Goal: Task Accomplishment & Management: Complete application form

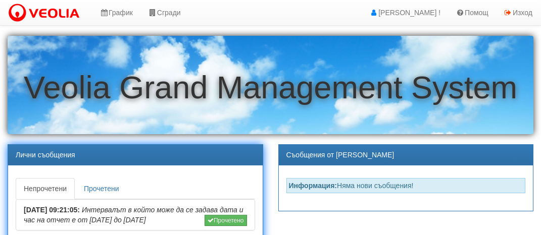
scroll to position [101, 0]
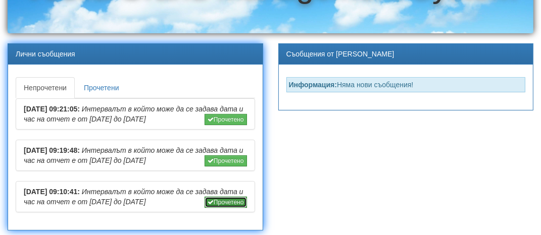
click at [230, 197] on button "Прочетено" at bounding box center [226, 202] width 42 height 11
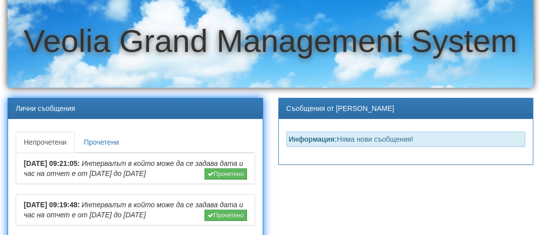
scroll to position [53, 0]
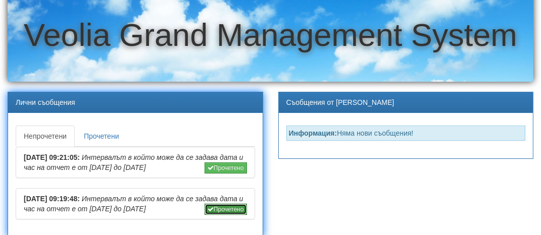
click at [228, 207] on button "Прочетено" at bounding box center [226, 209] width 42 height 11
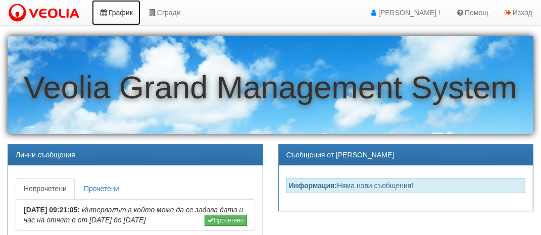
click at [110, 15] on link "График" at bounding box center [116, 12] width 49 height 25
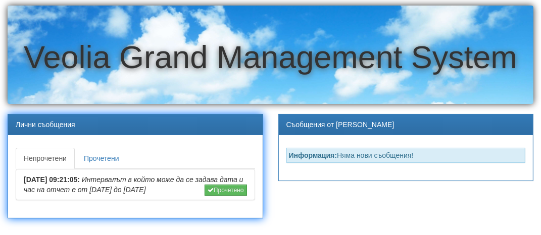
scroll to position [61, 0]
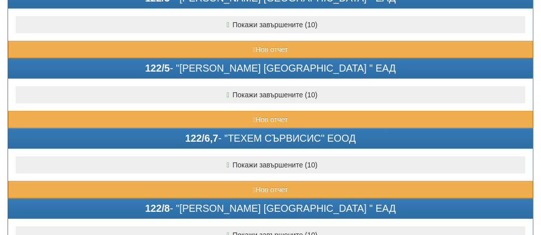
scroll to position [2434, 0]
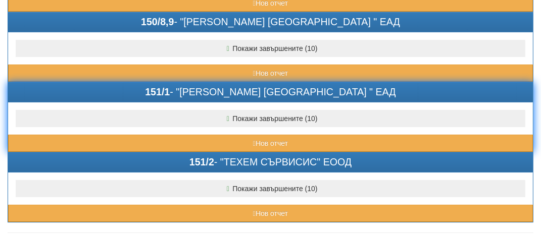
click at [170, 86] on b "151/1" at bounding box center [157, 91] width 25 height 11
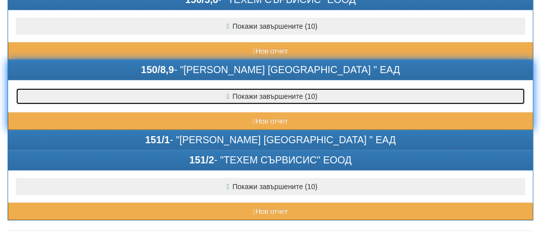
click at [183, 88] on button "Покажи завършените (10)" at bounding box center [271, 96] width 510 height 17
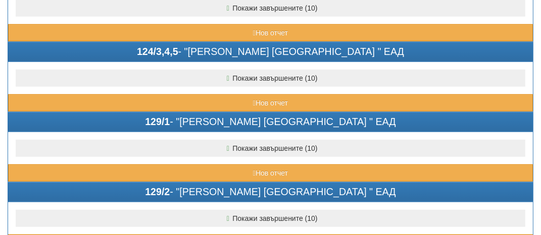
scroll to position [0, 0]
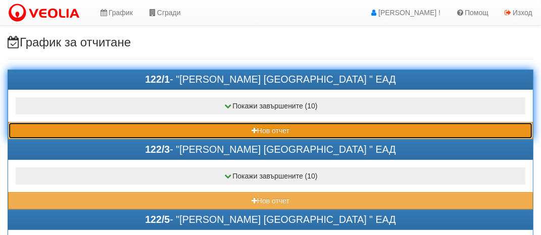
click at [70, 125] on button "Нов отчет" at bounding box center [270, 130] width 525 height 17
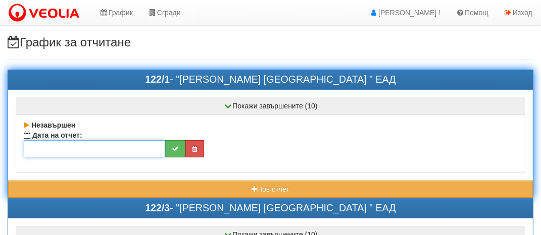
click at [61, 149] on input "text" at bounding box center [94, 148] width 141 height 17
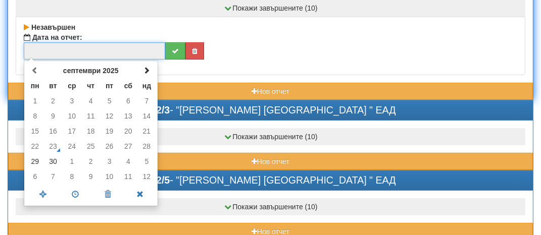
scroll to position [101, 0]
